Goal: Information Seeking & Learning: Learn about a topic

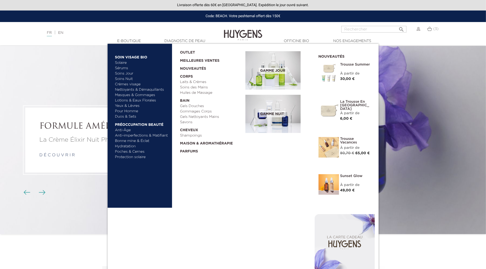
click at [130, 87] on link "Nettoyants & Démaquillants" at bounding box center [141, 89] width 53 height 5
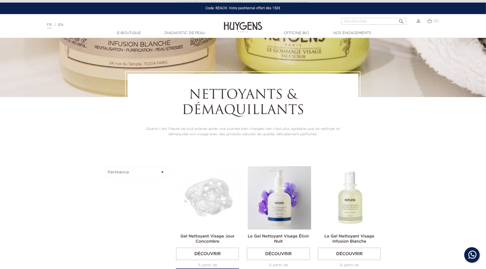
scroll to position [121, 0]
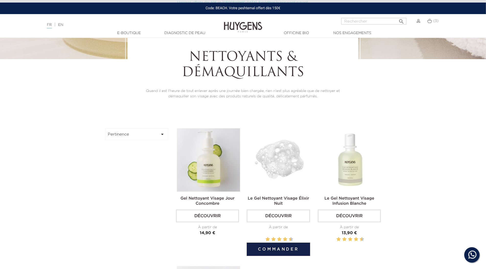
click at [292, 174] on img at bounding box center [279, 159] width 63 height 63
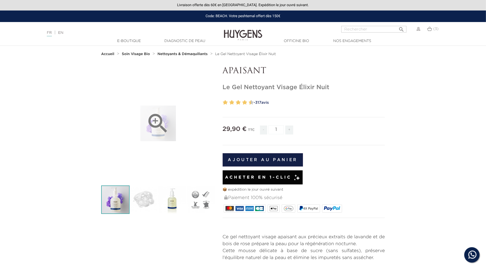
click at [169, 128] on icon "" at bounding box center [158, 124] width 26 height 26
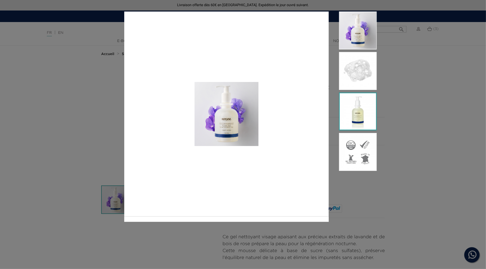
click at [373, 103] on img at bounding box center [358, 111] width 38 height 38
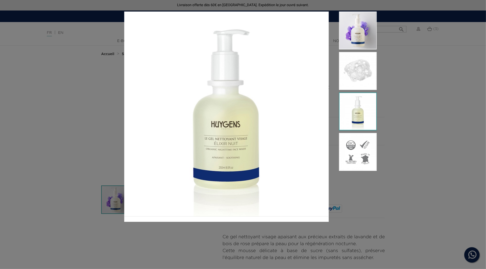
click at [96, 84] on div at bounding box center [243, 134] width 486 height 269
click at [417, 85] on div at bounding box center [243, 134] width 486 height 269
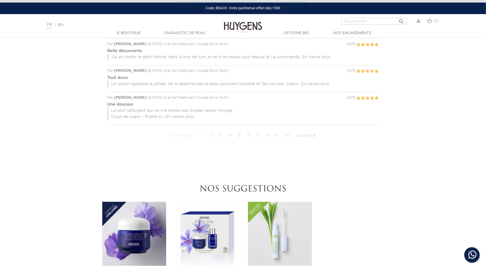
scroll to position [404, 0]
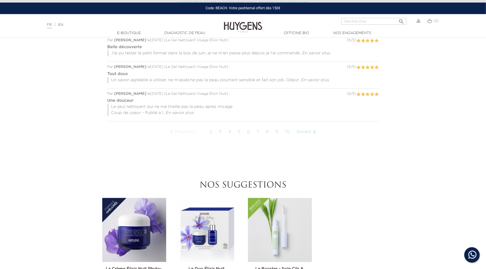
click at [136, 216] on img at bounding box center [134, 230] width 64 height 64
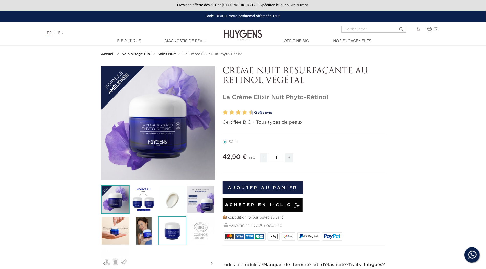
click at [169, 220] on img at bounding box center [172, 230] width 28 height 28
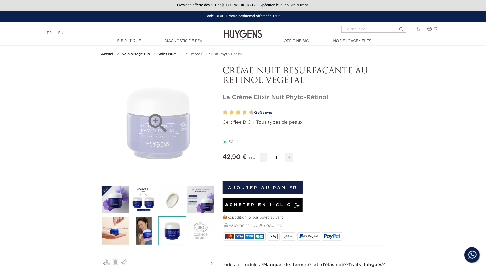
click at [165, 146] on div "" at bounding box center [158, 123] width 114 height 114
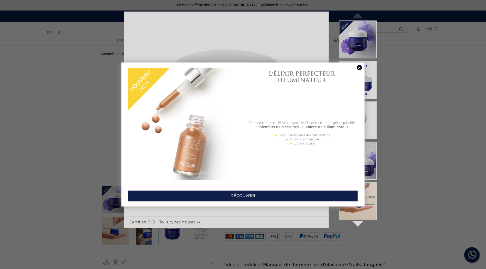
click at [361, 68] on link at bounding box center [359, 67] width 7 height 5
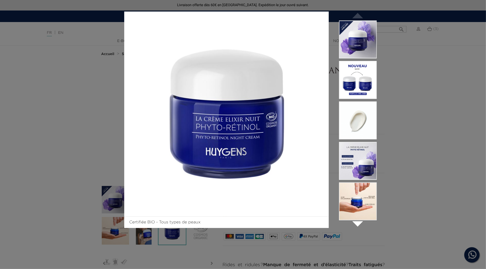
click at [423, 44] on div "Certifiée BIO - Tous types de peaux " at bounding box center [243, 134] width 486 height 269
click at [405, 90] on div "Certifiée BIO - Tous types de peaux " at bounding box center [243, 134] width 486 height 269
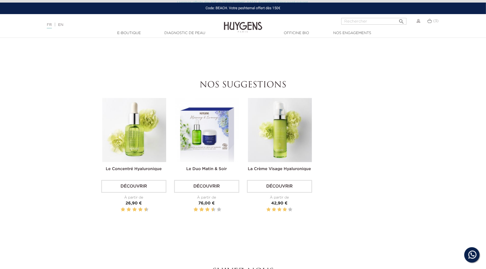
scroll to position [496, 0]
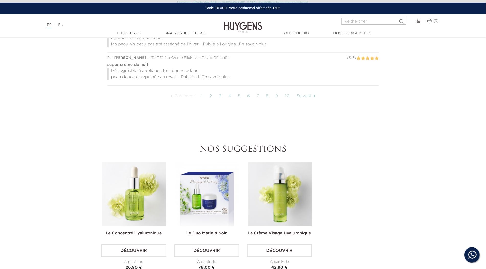
click at [283, 193] on img at bounding box center [280, 194] width 64 height 64
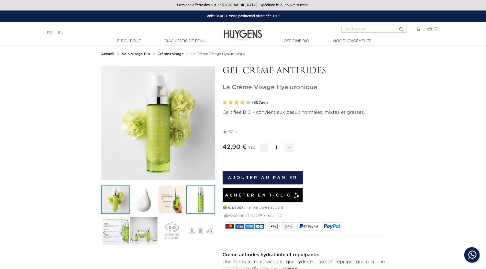
click at [201, 202] on img at bounding box center [200, 199] width 28 height 28
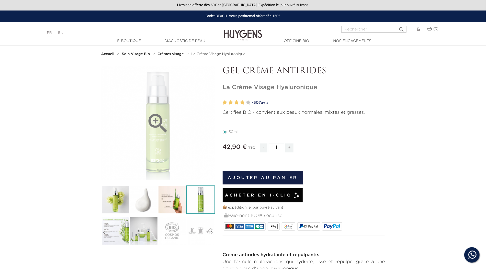
click at [156, 119] on icon "" at bounding box center [158, 124] width 26 height 26
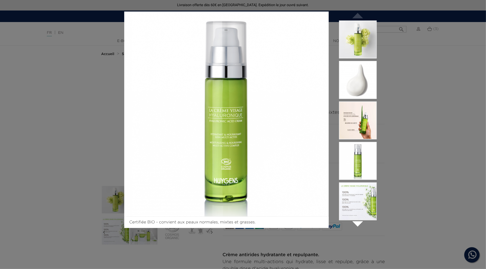
click at [57, 207] on div "Certifiée BIO - convient aux peaux normales, mixtes et grasses.  " at bounding box center [243, 134] width 486 height 269
click at [75, 205] on div "Certifiée BIO - convient aux peaux normales, mixtes et grasses.  " at bounding box center [243, 134] width 486 height 269
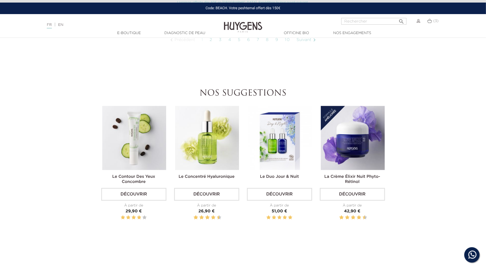
scroll to position [614, 0]
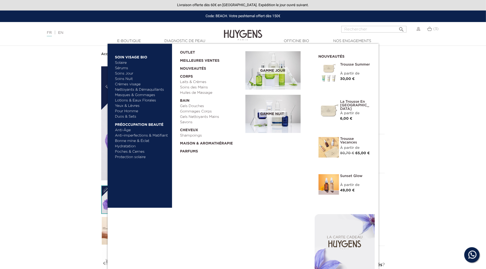
click at [255, 64] on img at bounding box center [273, 70] width 55 height 38
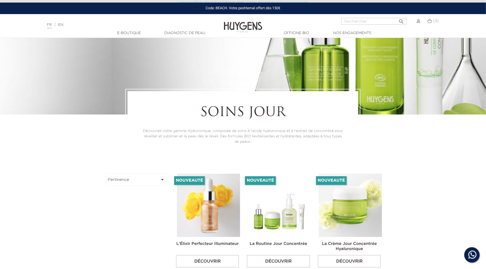
scroll to position [127, 0]
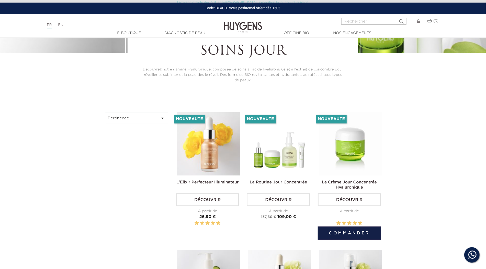
click at [337, 135] on img at bounding box center [350, 143] width 63 height 63
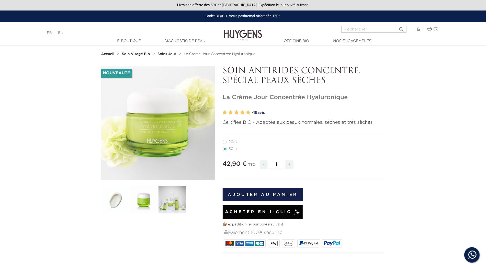
click at [260, 111] on link "- 19 avis" at bounding box center [318, 113] width 133 height 8
click at [143, 194] on img at bounding box center [144, 199] width 28 height 28
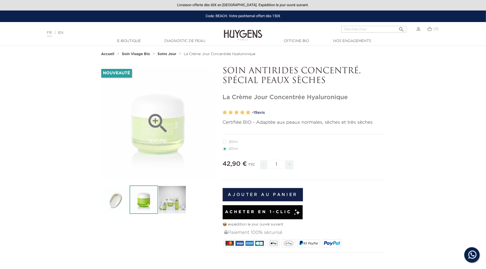
click at [178, 131] on div "" at bounding box center [158, 123] width 114 height 114
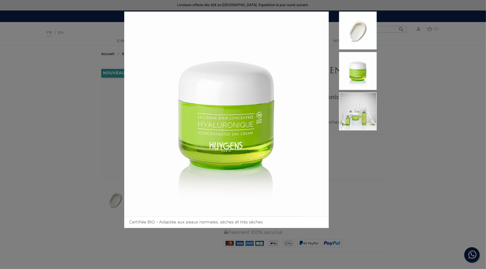
click at [103, 93] on div "Certifiée BIO - Adaptée aux peaux normales, sèches et très sèches" at bounding box center [243, 134] width 486 height 269
click at [82, 42] on div "Certifiée BIO - Adaptée aux peaux normales, sèches et très sèches" at bounding box center [243, 134] width 486 height 269
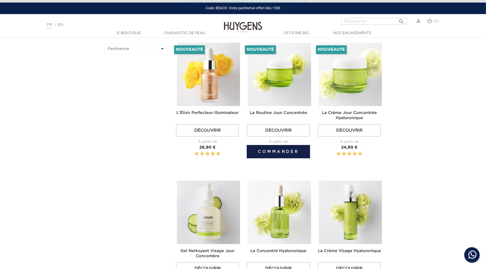
scroll to position [300, 0]
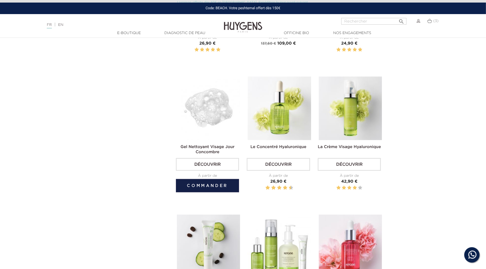
click at [219, 96] on img at bounding box center [208, 107] width 63 height 63
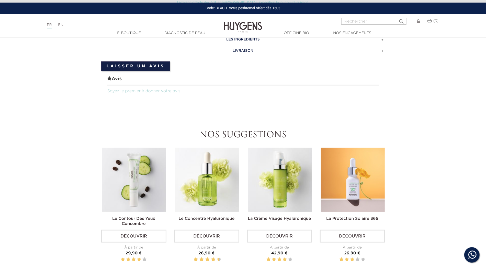
scroll to position [614, 0]
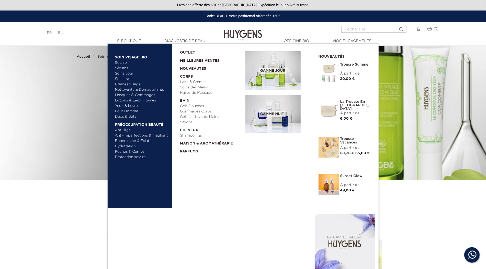
click at [271, 123] on img at bounding box center [273, 114] width 55 height 38
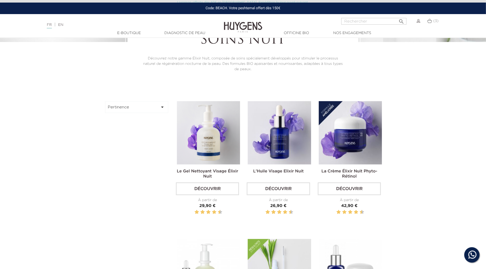
scroll to position [75, 0]
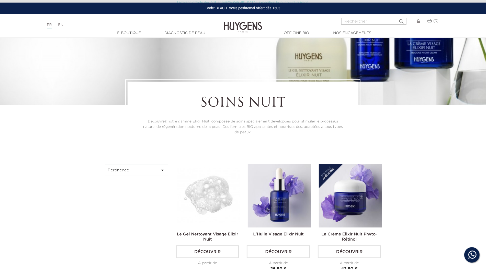
click at [212, 187] on img at bounding box center [208, 195] width 63 height 63
